Goal: Task Accomplishment & Management: Use online tool/utility

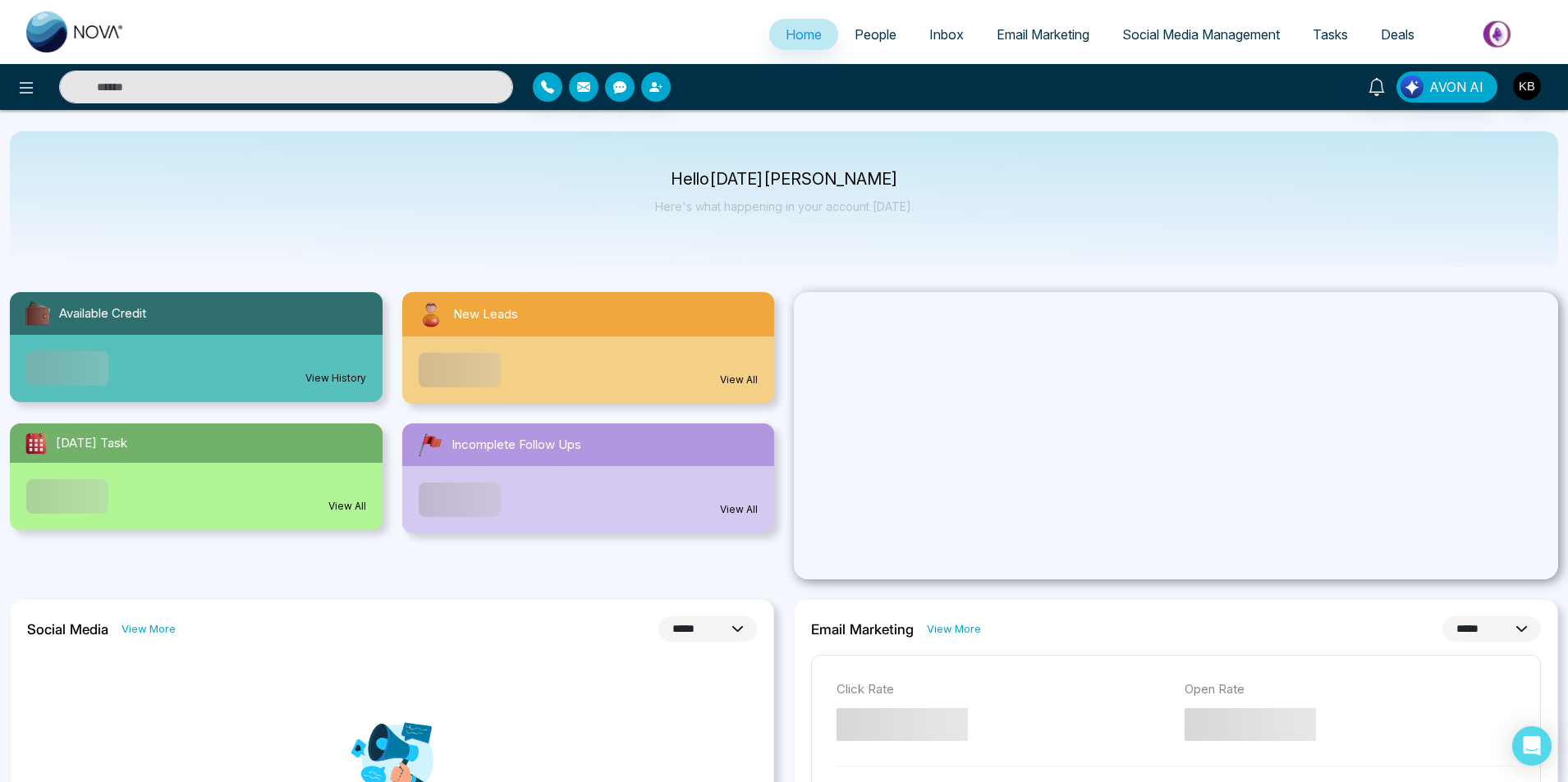
select select "*"
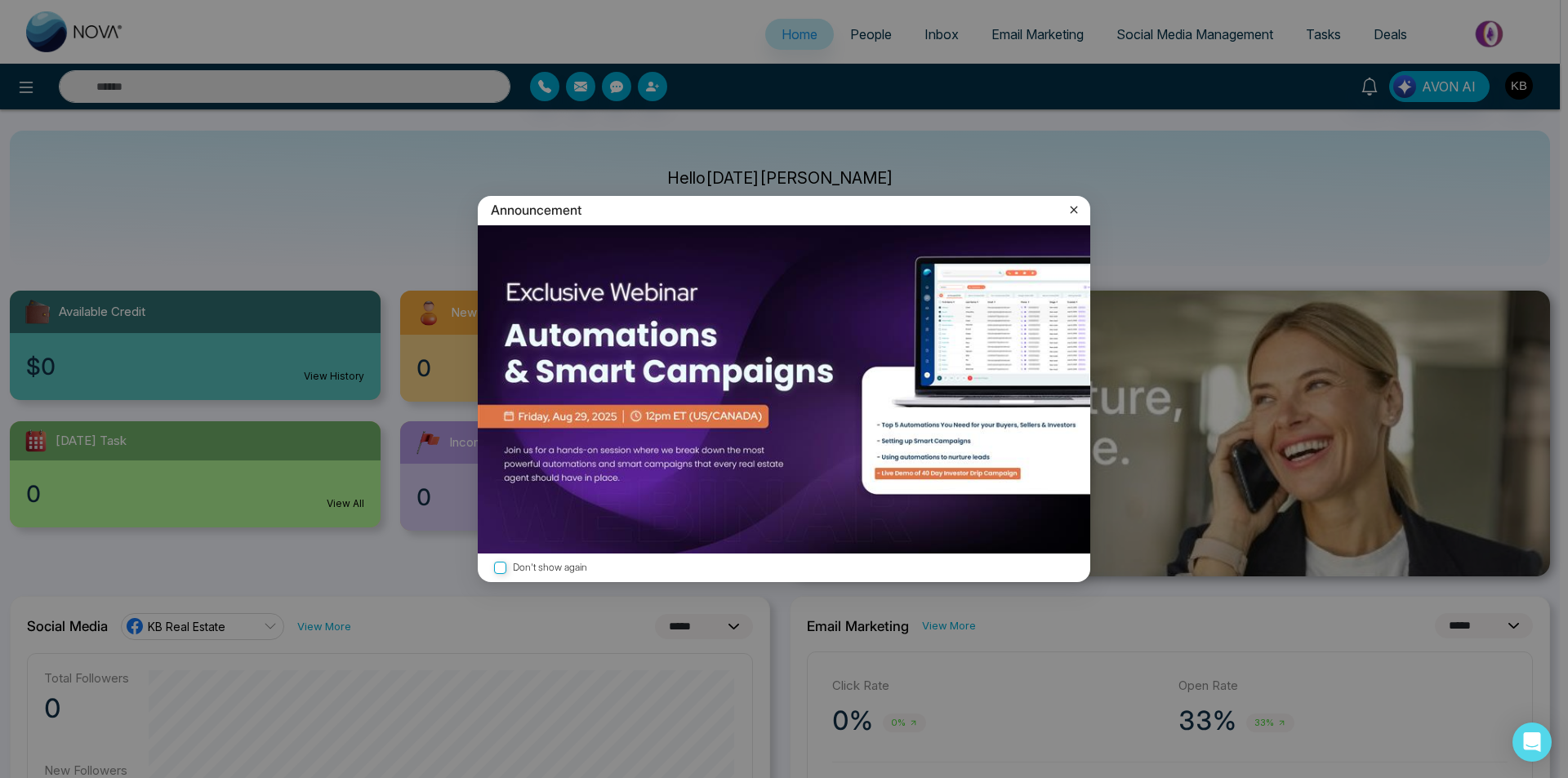
click at [1070, 211] on icon at bounding box center [1074, 210] width 16 height 16
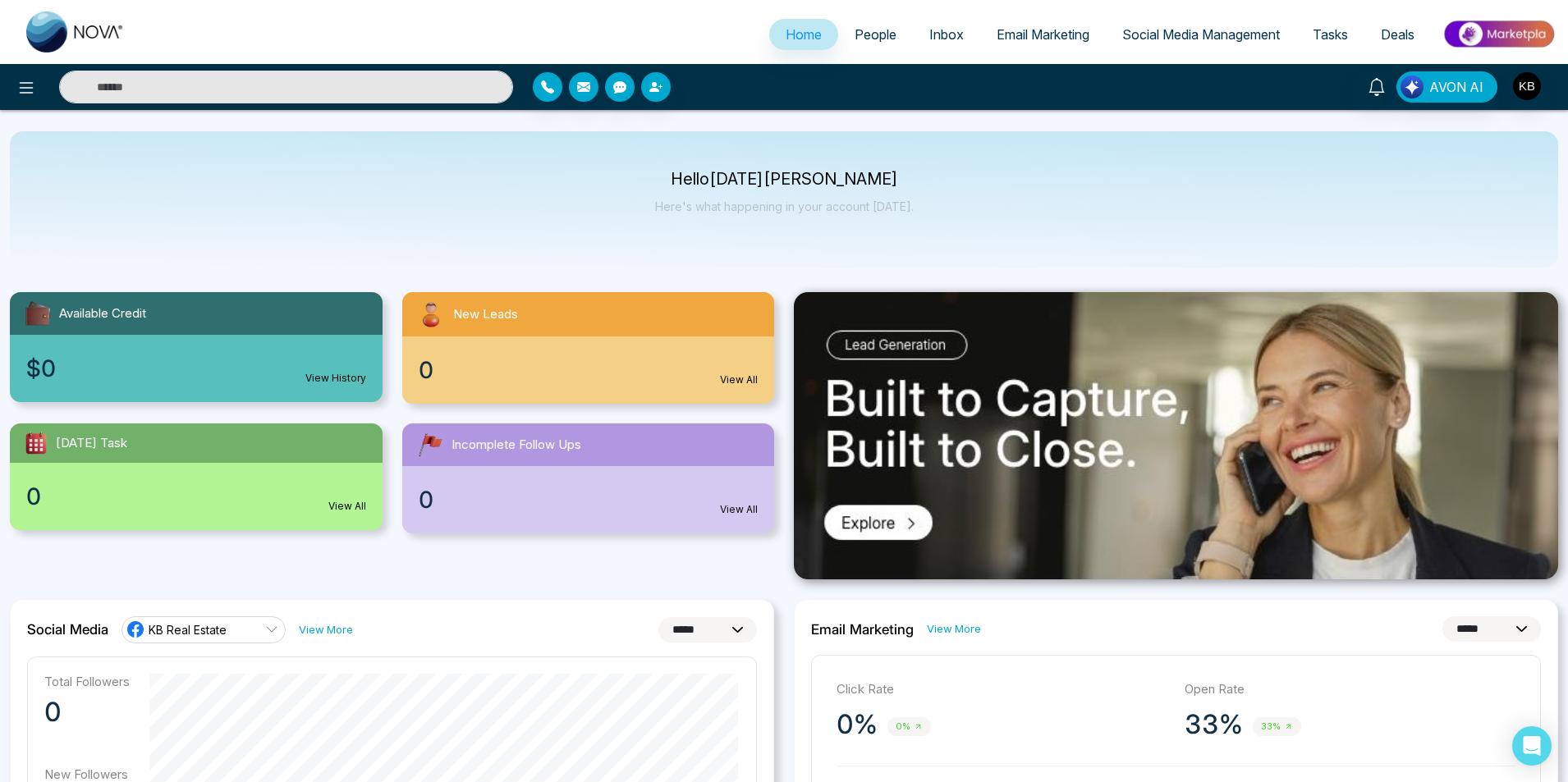
click at [1042, 33] on span "Email Marketing" at bounding box center [1043, 35] width 93 height 17
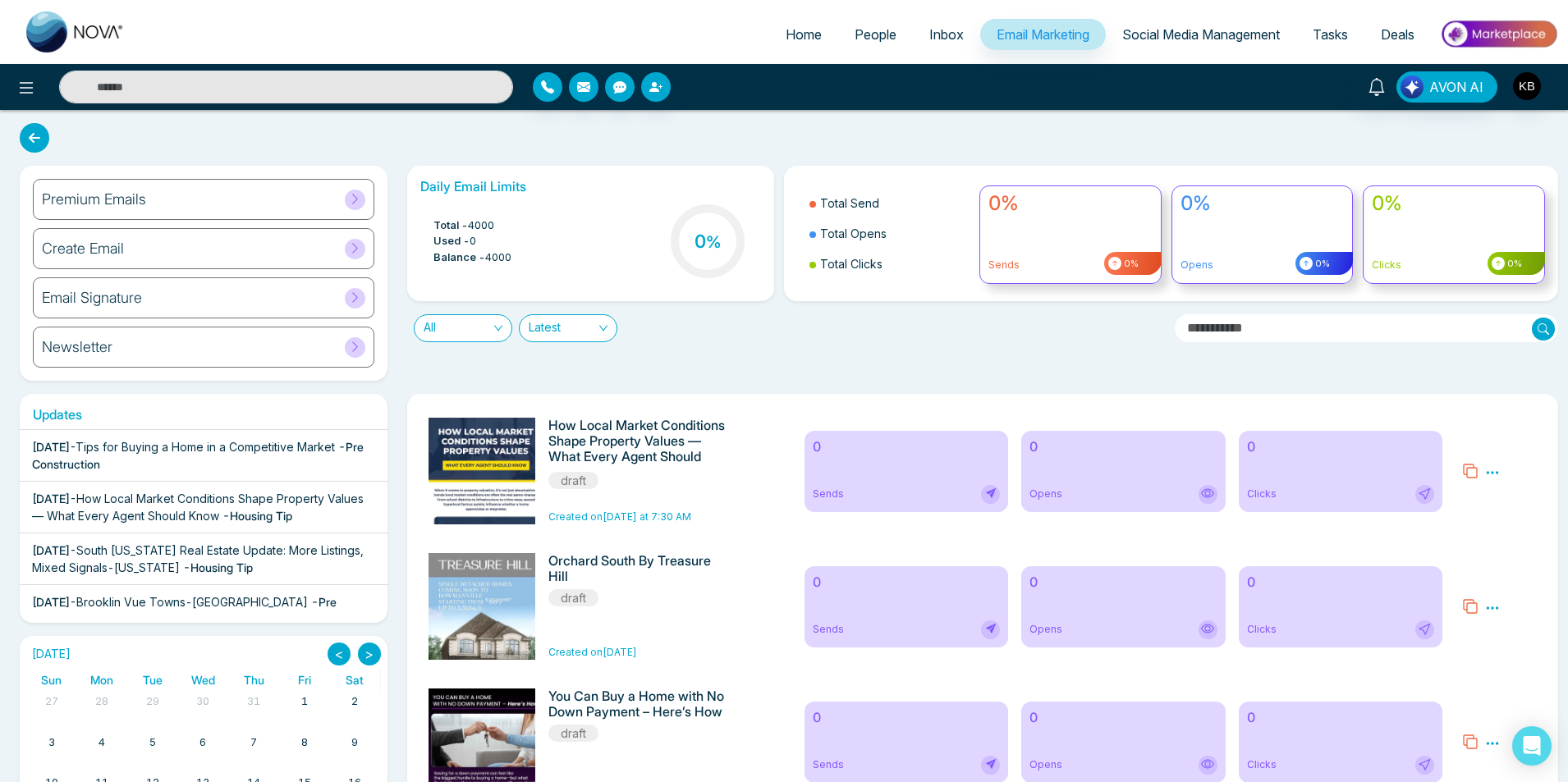
click at [222, 203] on div "Premium Emails" at bounding box center [203, 199] width 341 height 41
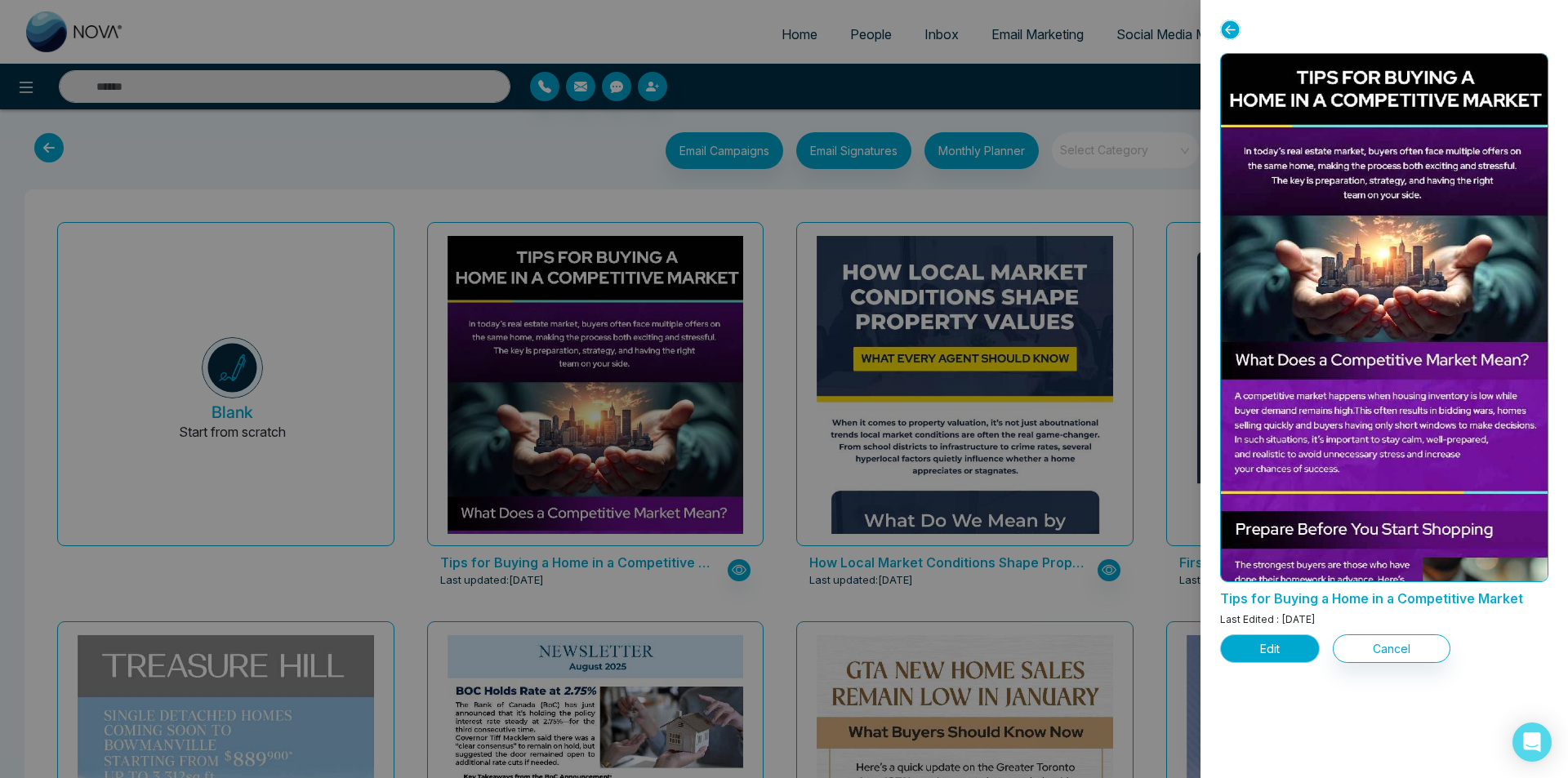
click at [1260, 646] on button "Edit" at bounding box center [1270, 649] width 99 height 29
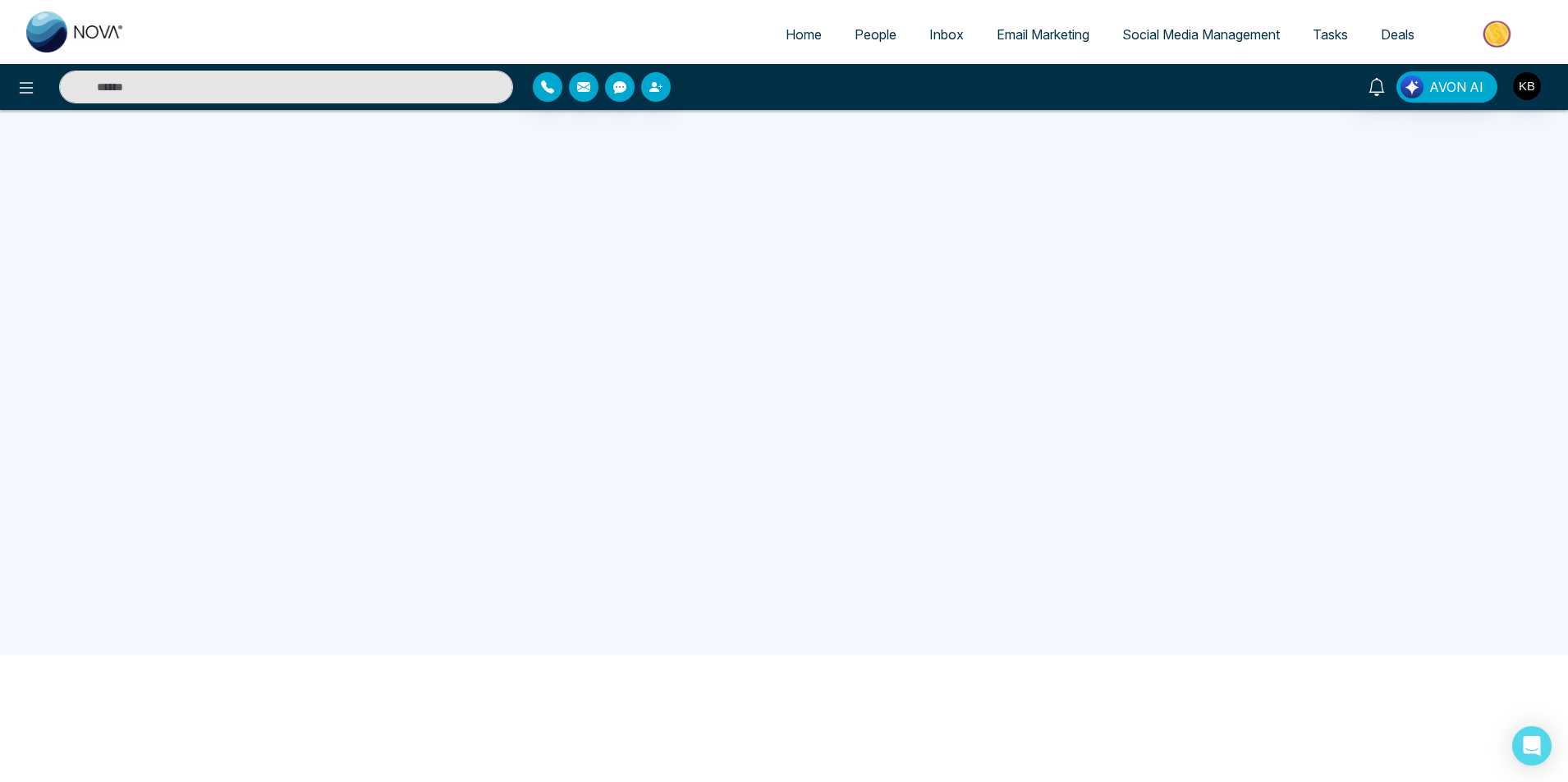
scroll to position [156, 0]
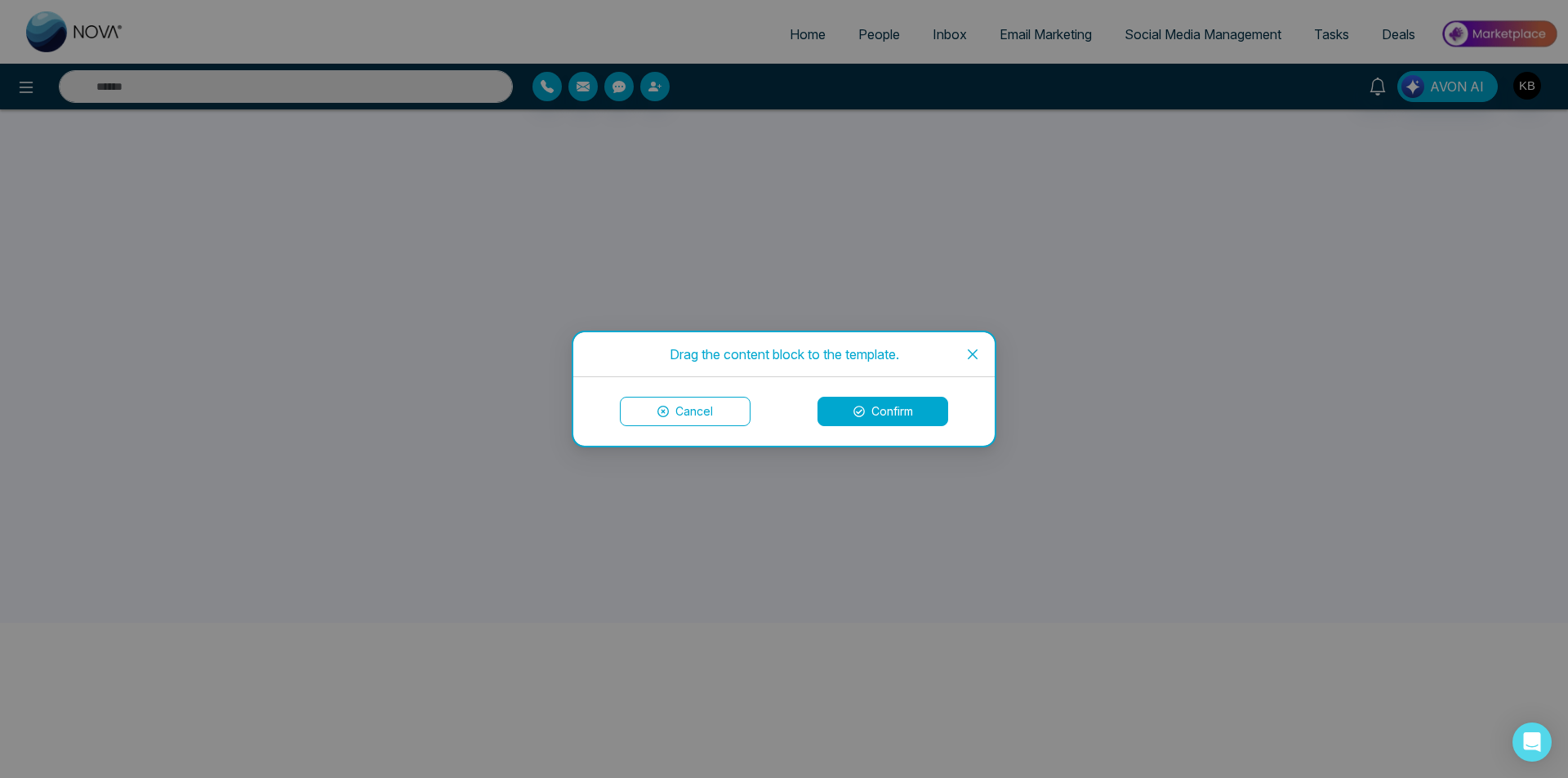
click at [912, 414] on button "Confirm" at bounding box center [882, 412] width 131 height 30
click at [909, 420] on button "Confirm" at bounding box center [882, 412] width 131 height 30
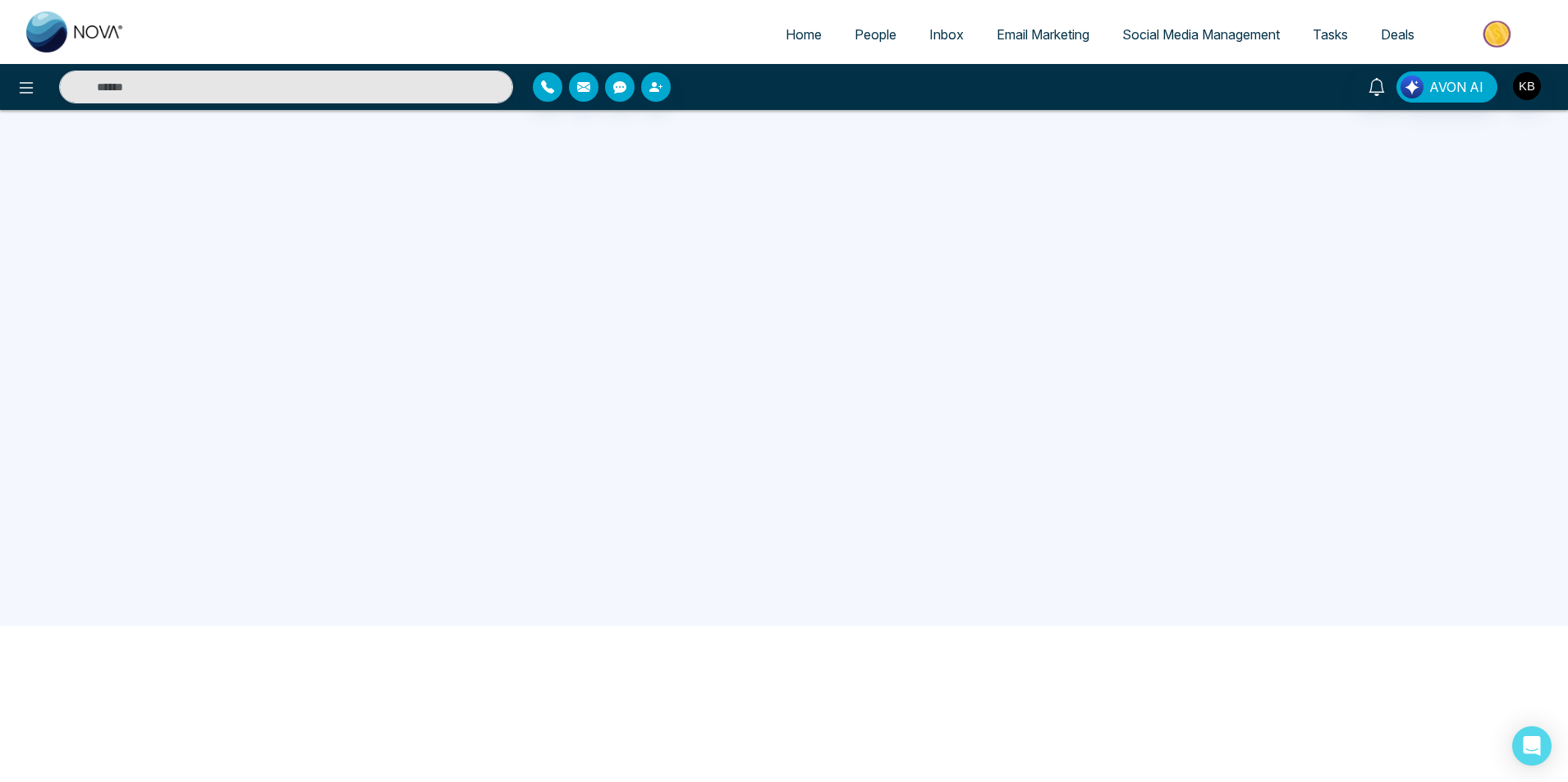
scroll to position [74, 0]
